Goal: Browse casually

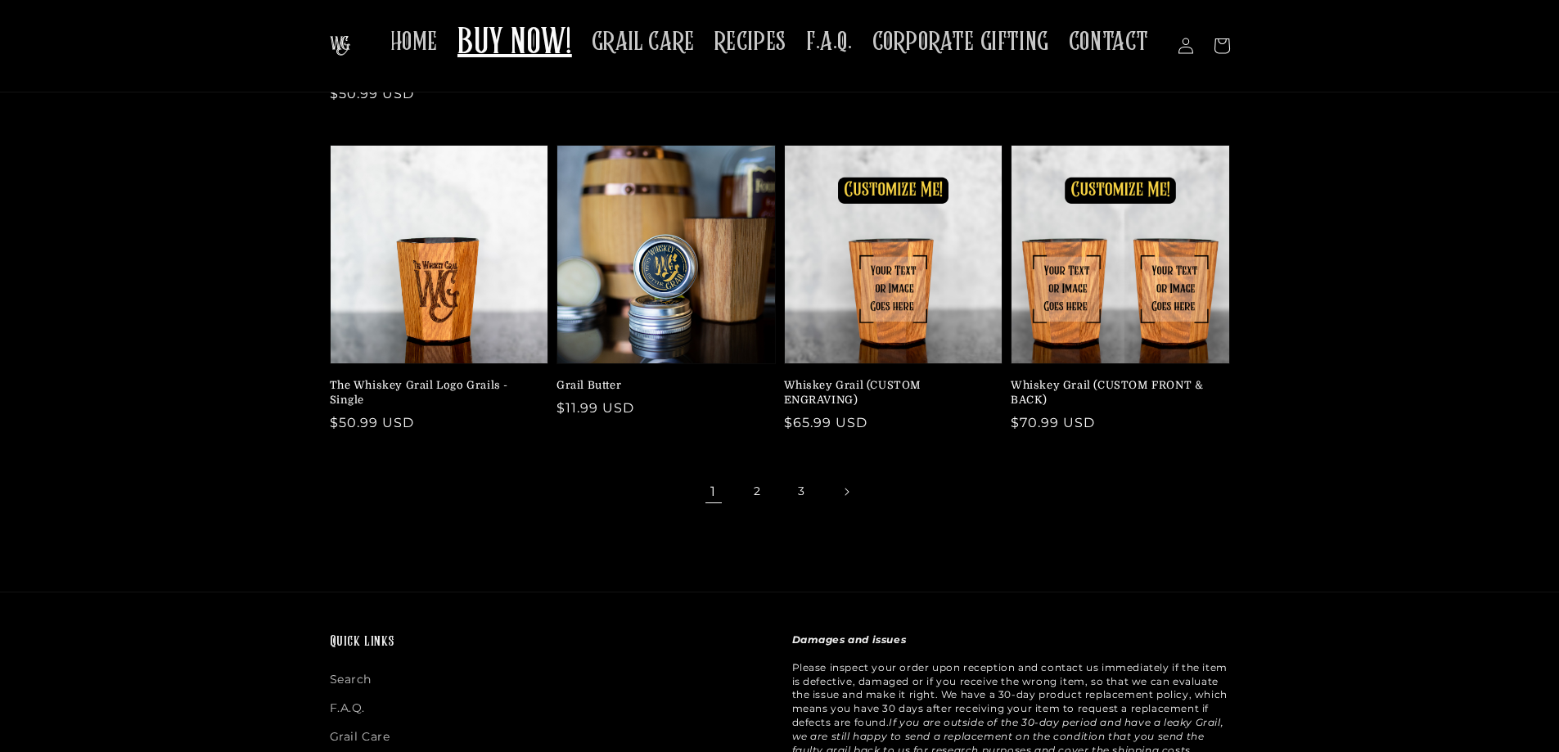
scroll to position [327, 0]
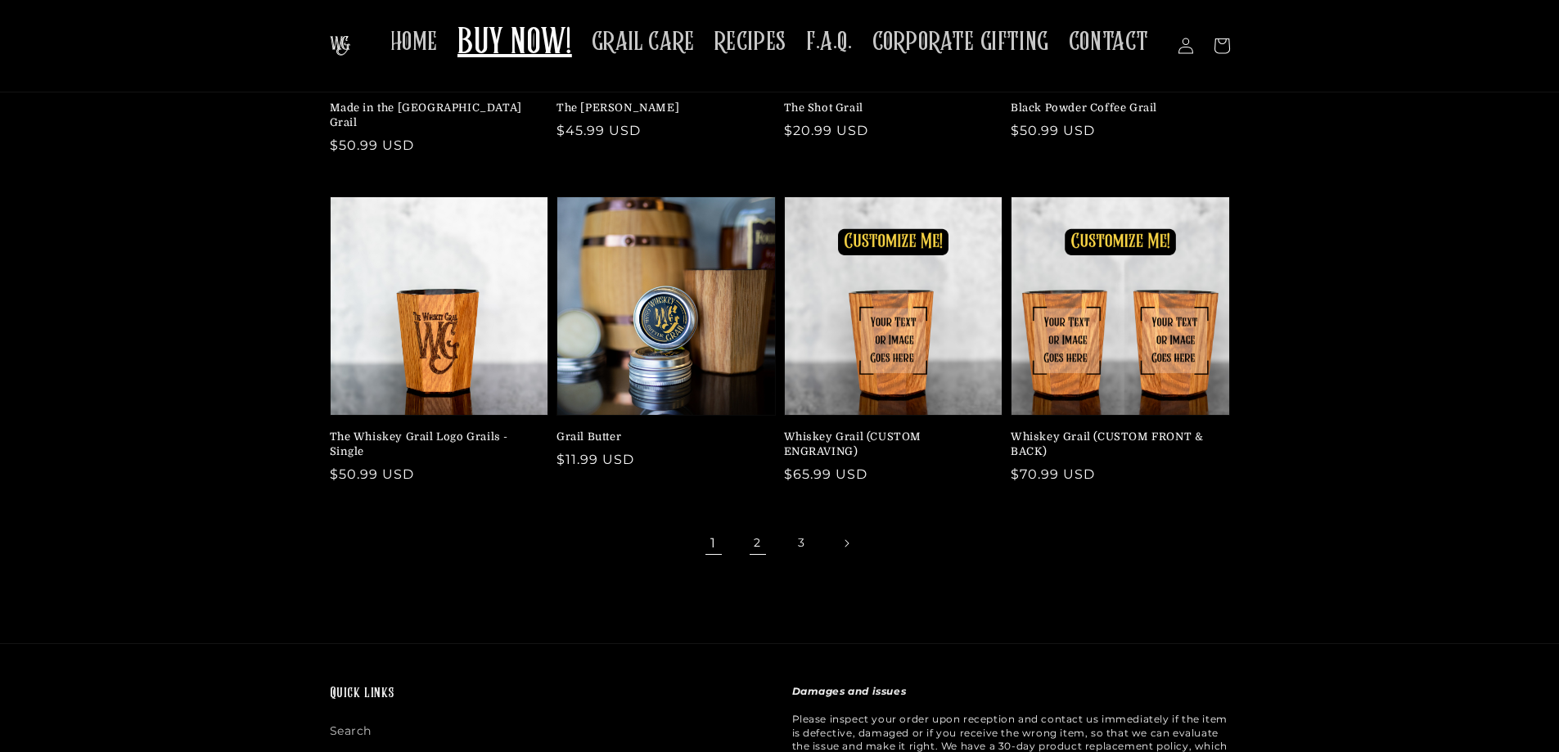
click at [758, 526] on link "2" at bounding box center [758, 543] width 36 height 36
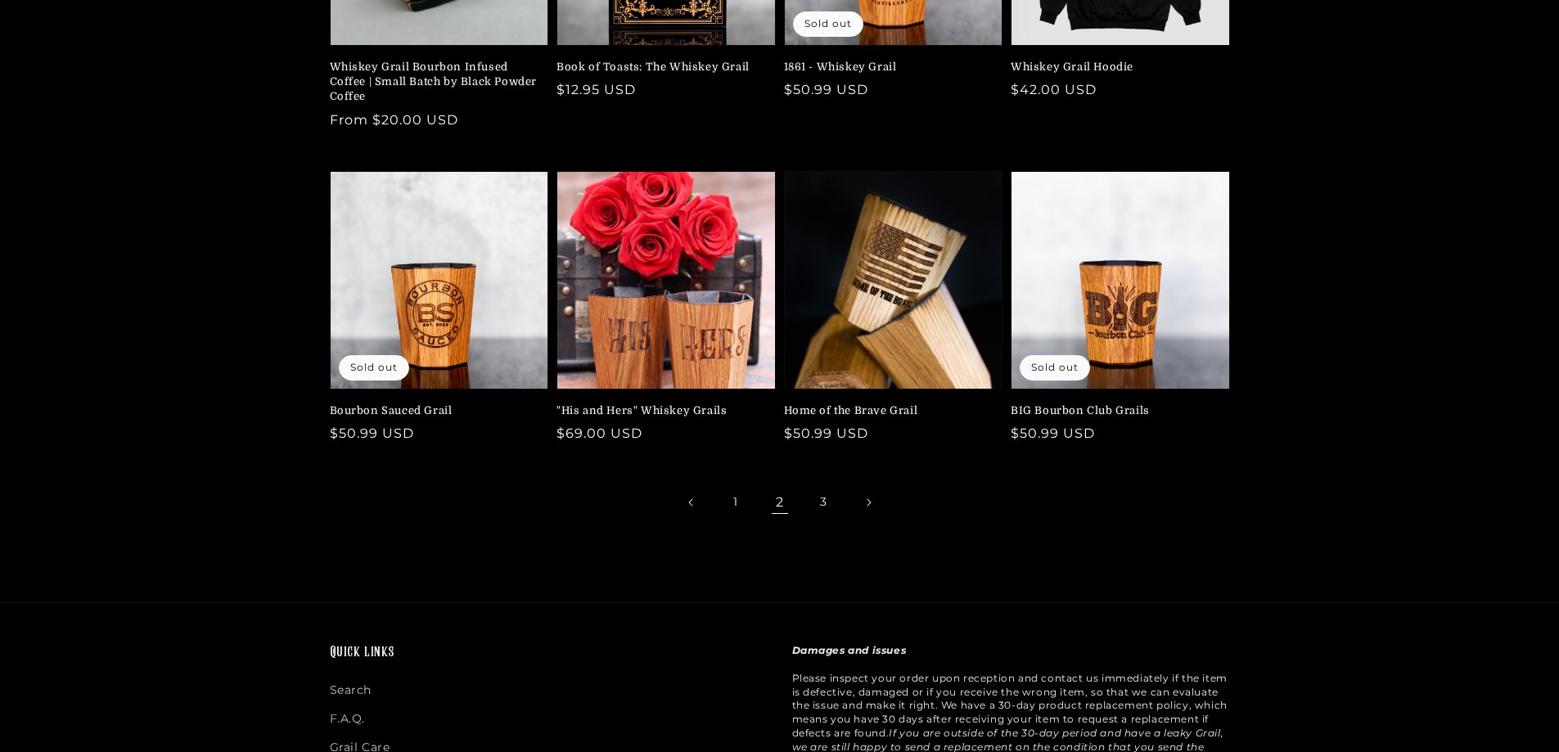
scroll to position [409, 0]
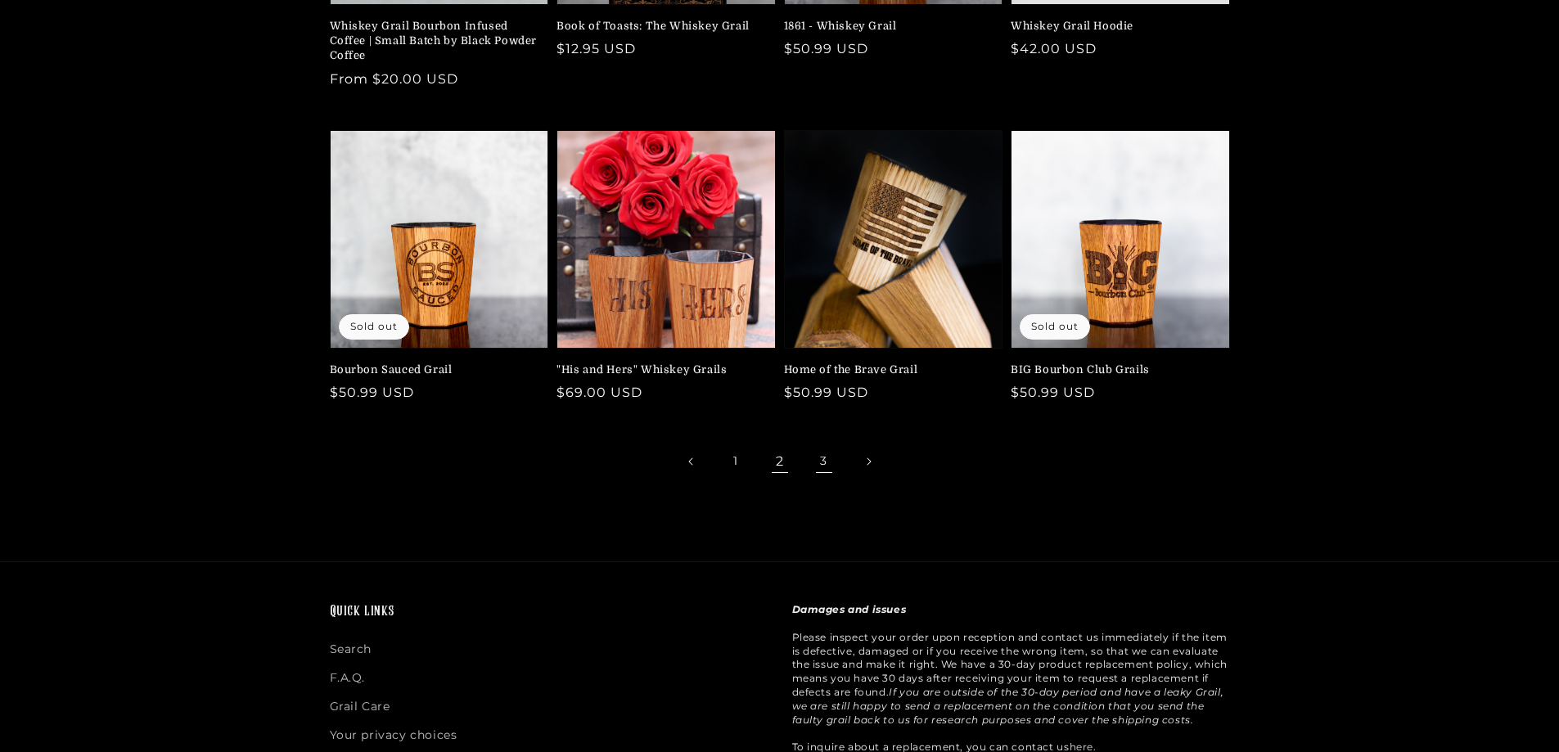
click at [822, 466] on link "3" at bounding box center [824, 462] width 36 height 36
